Goal: Information Seeking & Learning: Learn about a topic

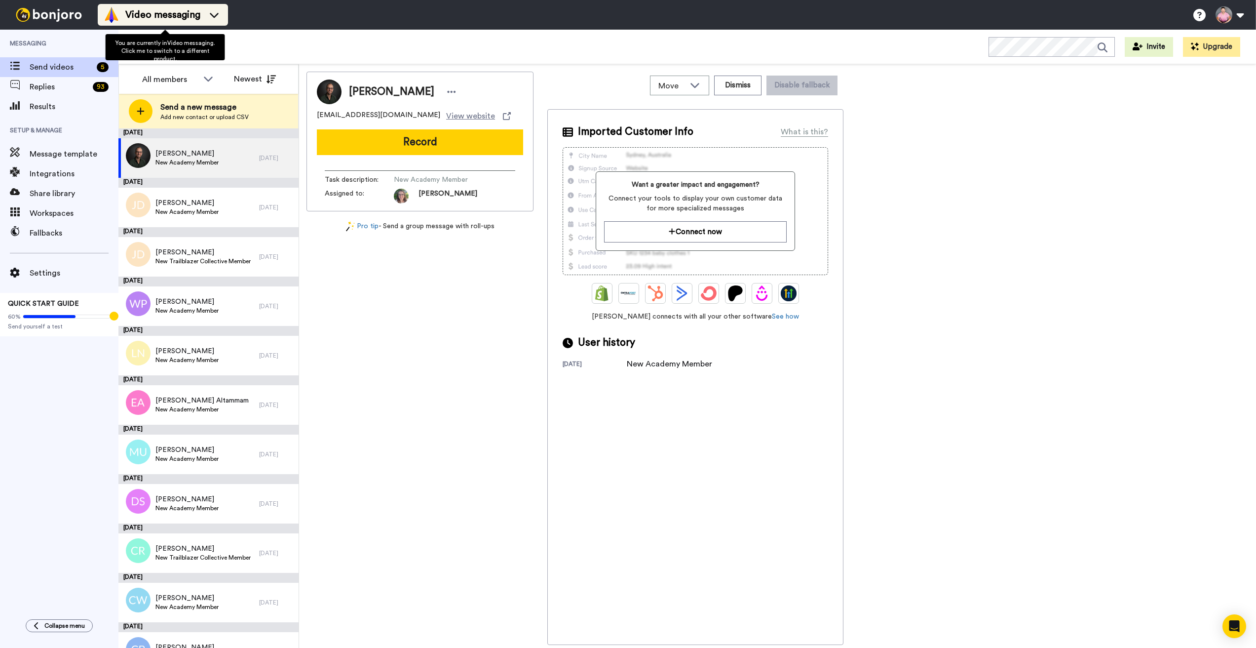
click at [164, 19] on span "Video messaging" at bounding box center [162, 15] width 75 height 14
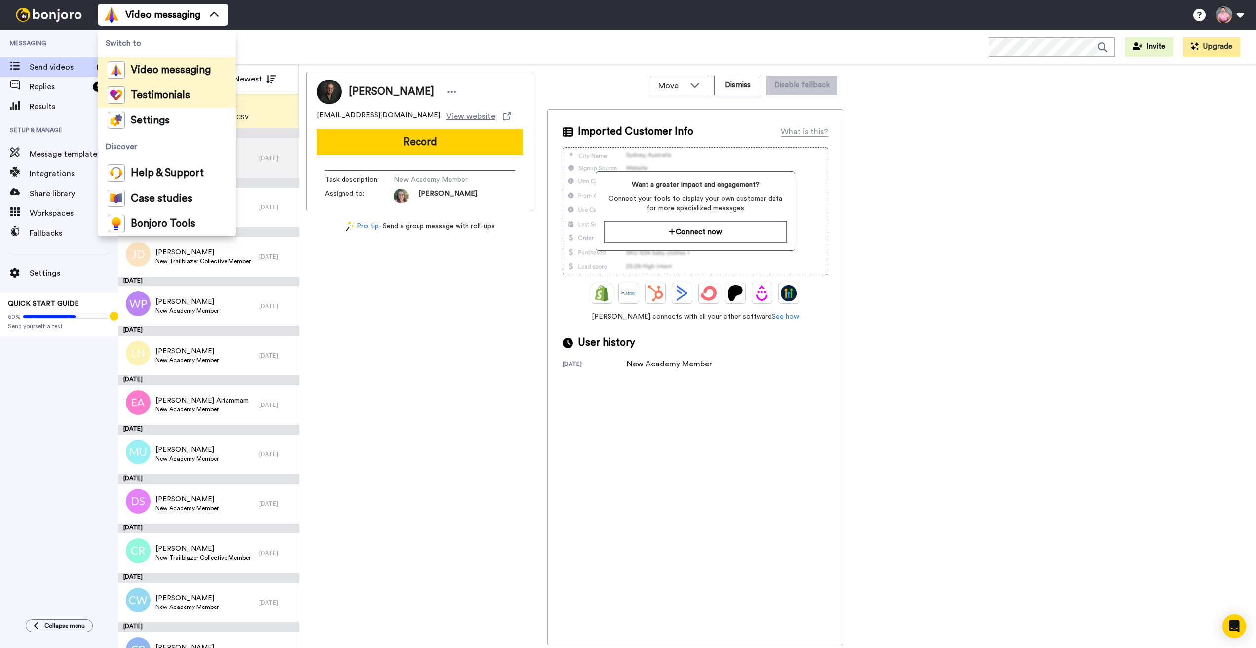
click at [143, 96] on span "Testimonials" at bounding box center [160, 95] width 59 height 10
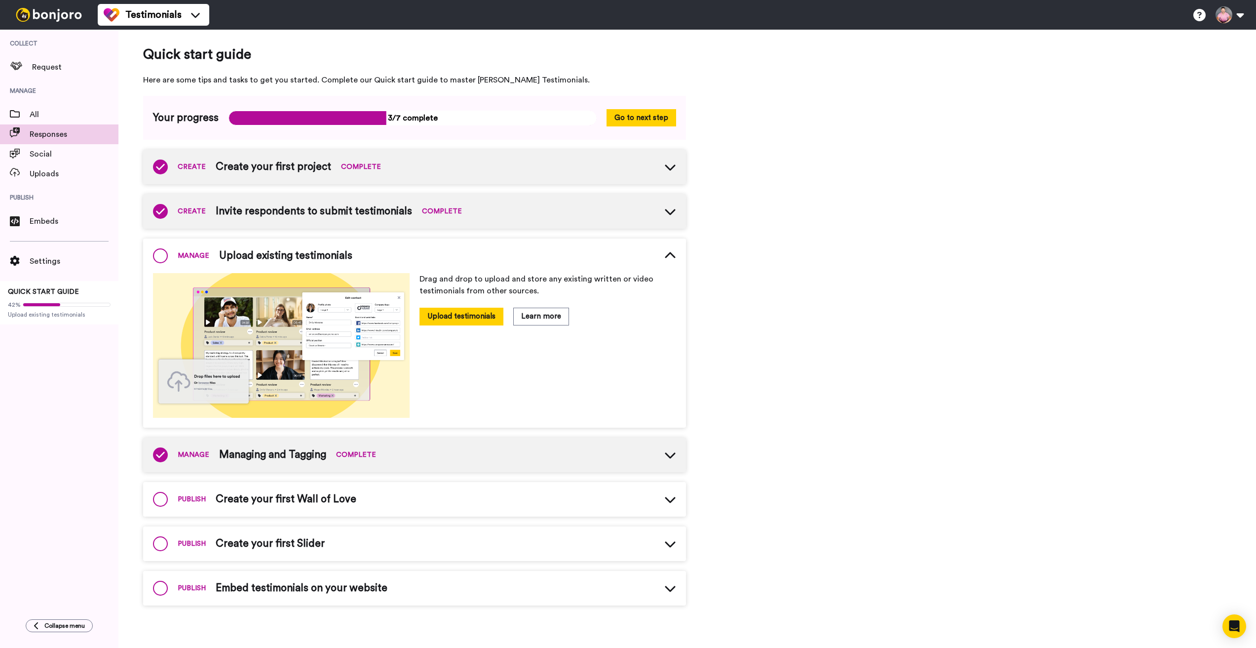
click at [59, 129] on span "Responses" at bounding box center [74, 134] width 89 height 12
